Goal: Information Seeking & Learning: Learn about a topic

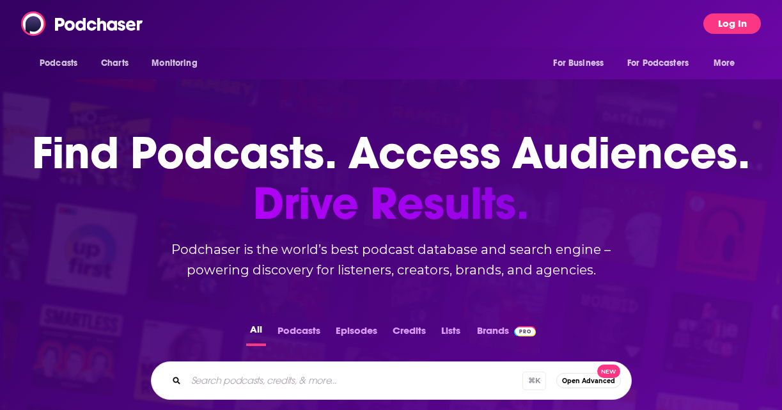
click at [737, 30] on button "Log In" at bounding box center [732, 23] width 58 height 20
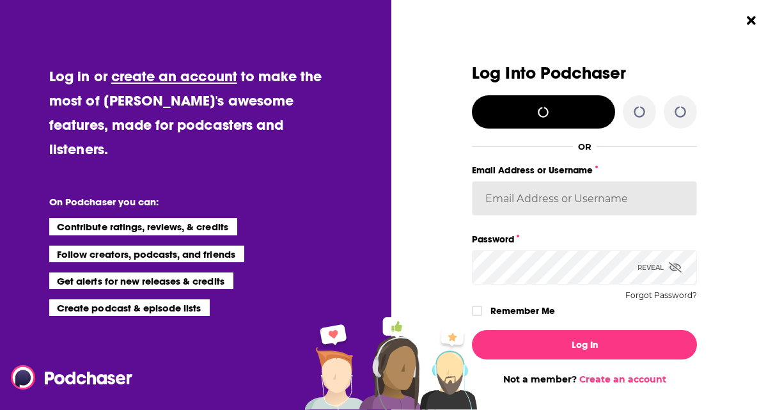
type input "[EMAIL_ADDRESS][DOMAIN_NAME]"
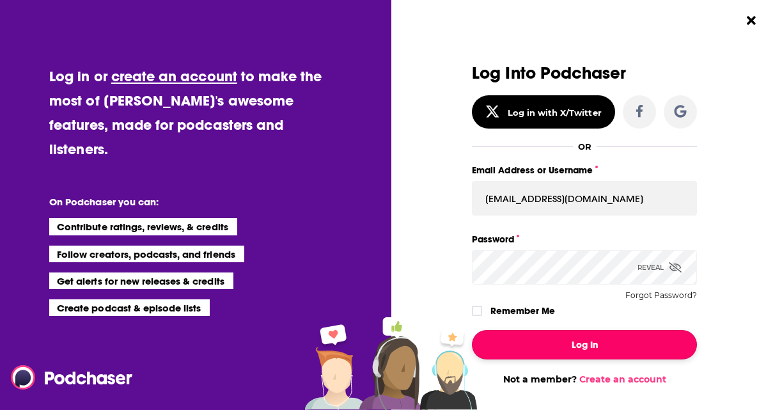
click at [589, 350] on button "Log In" at bounding box center [584, 344] width 225 height 29
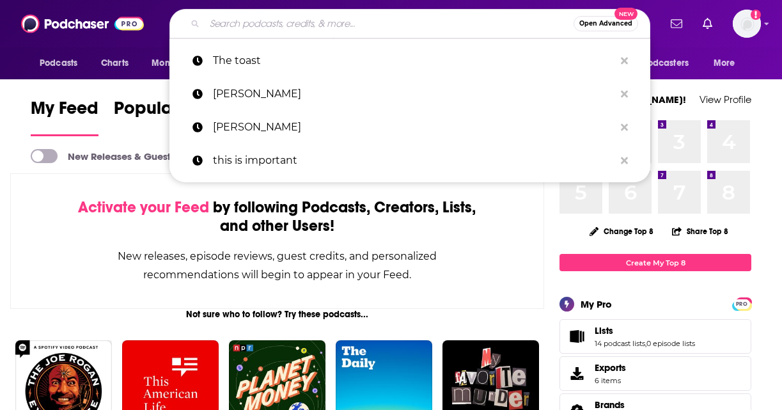
click at [297, 19] on input "Search podcasts, credits, & more..." at bounding box center [388, 23] width 369 height 20
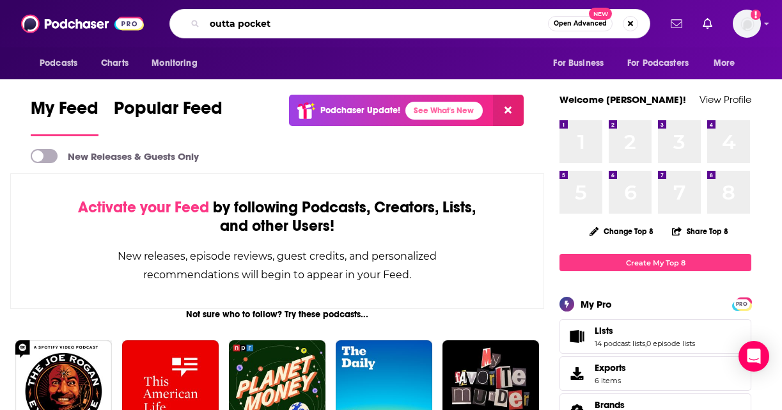
type input "outta pocket"
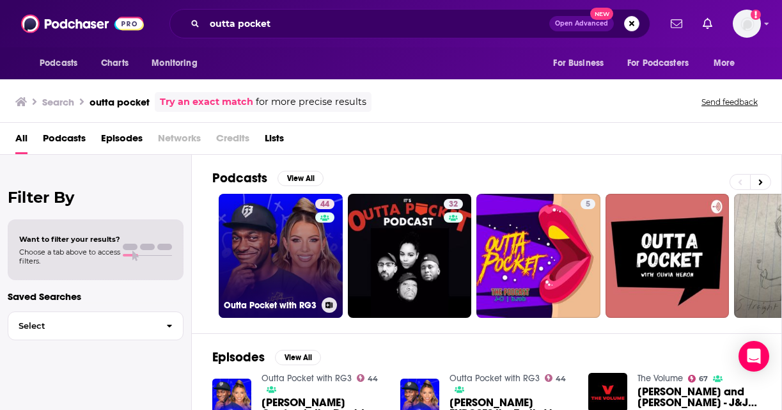
click at [254, 234] on link "44 Outta Pocket with RG3" at bounding box center [281, 256] width 124 height 124
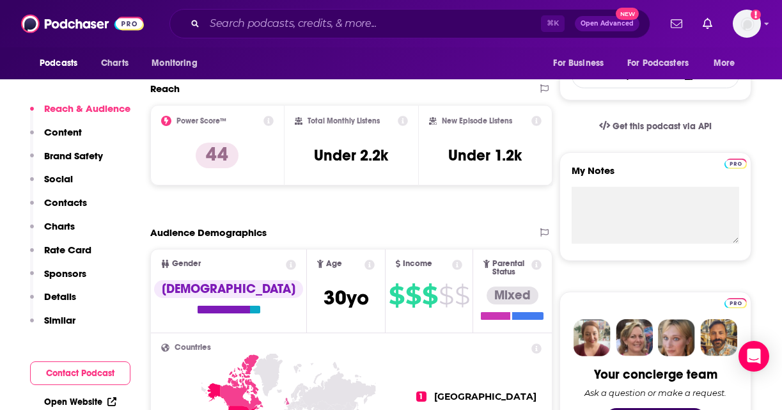
scroll to position [386, 0]
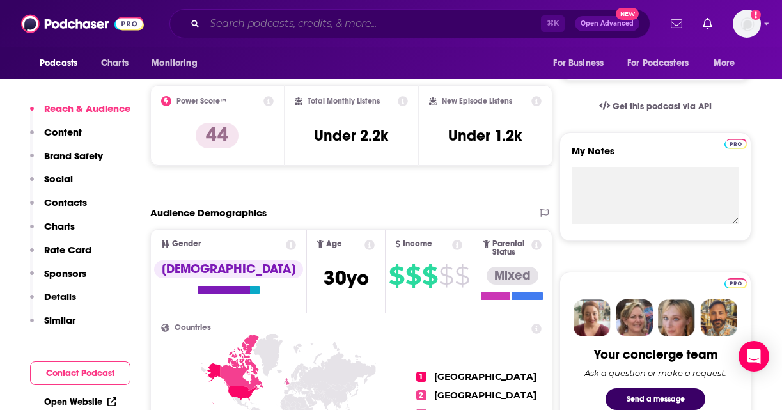
click at [289, 28] on input "Search podcasts, credits, & more..." at bounding box center [372, 23] width 336 height 20
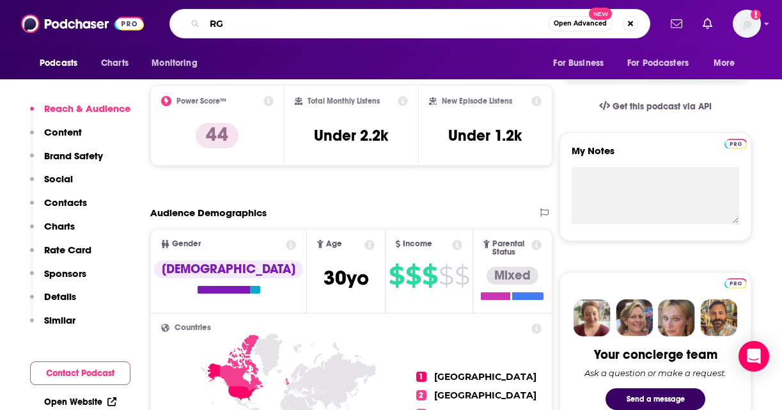
type input "RG3"
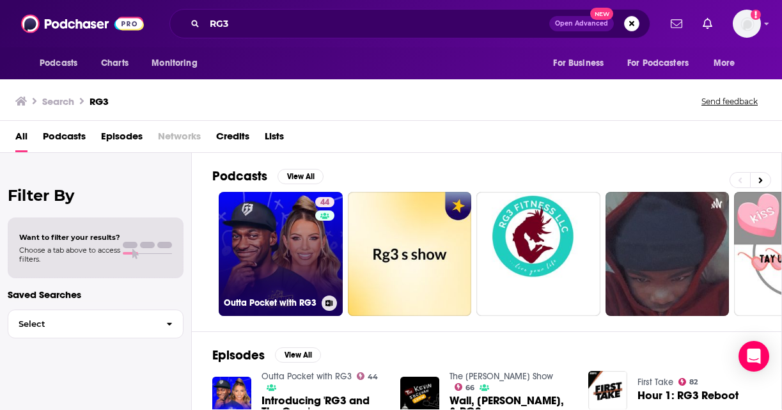
click at [300, 252] on link "44 Outta Pocket with RG3" at bounding box center [281, 254] width 124 height 124
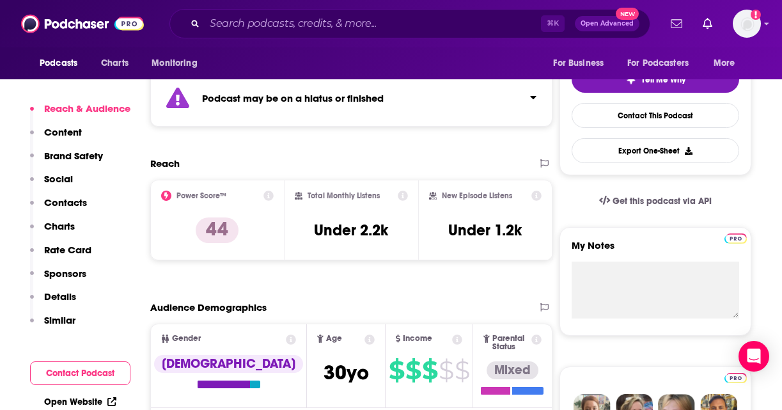
scroll to position [337, 0]
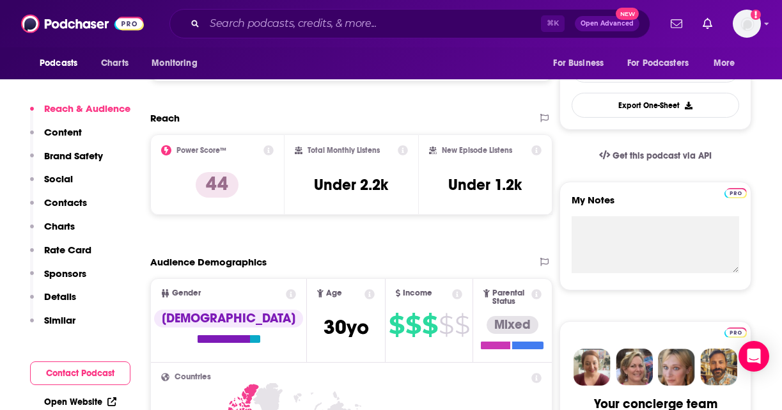
click at [276, 148] on div "Power Score™ 44" at bounding box center [217, 174] width 134 height 81
click at [272, 150] on icon at bounding box center [268, 150] width 10 height 10
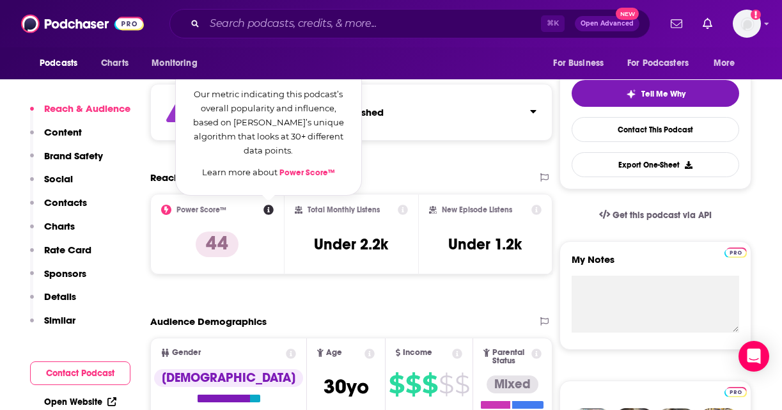
scroll to position [275, 0]
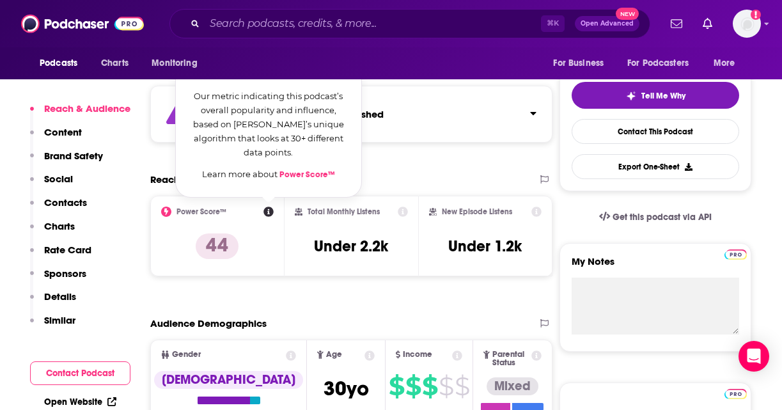
click at [382, 180] on div "Reach" at bounding box center [338, 179] width 376 height 12
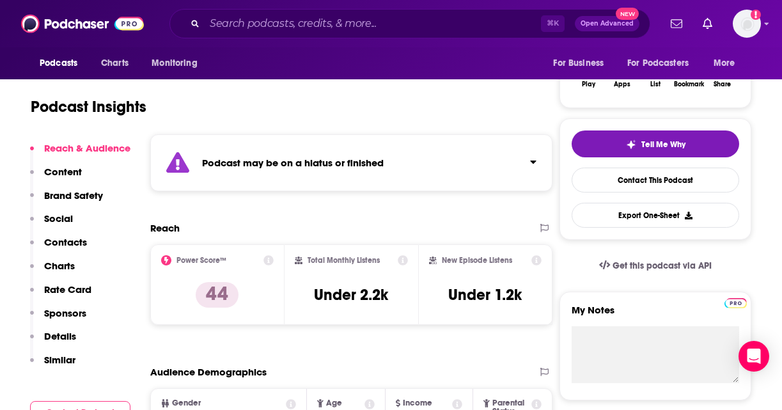
scroll to position [226, 0]
click at [382, 180] on div "Podcast may be on a hiatus or finished" at bounding box center [351, 163] width 402 height 57
